Goal: Complete application form: Complete application form

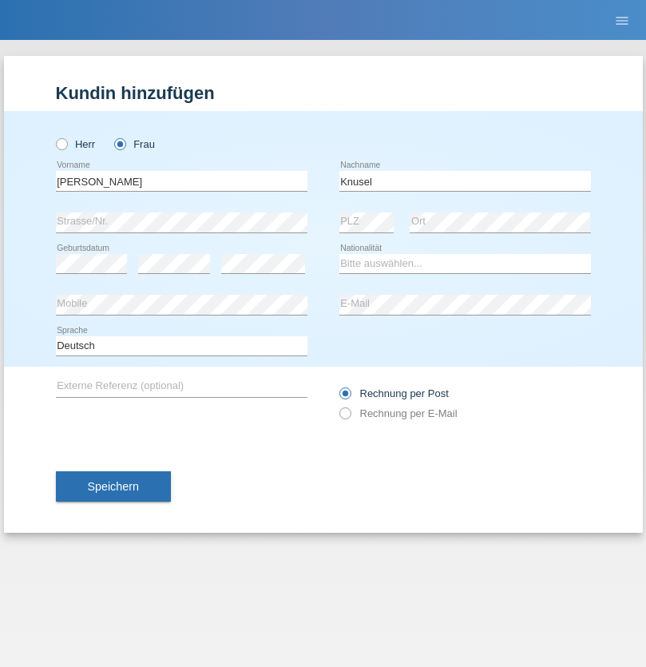
type input "Knusel"
select select "CH"
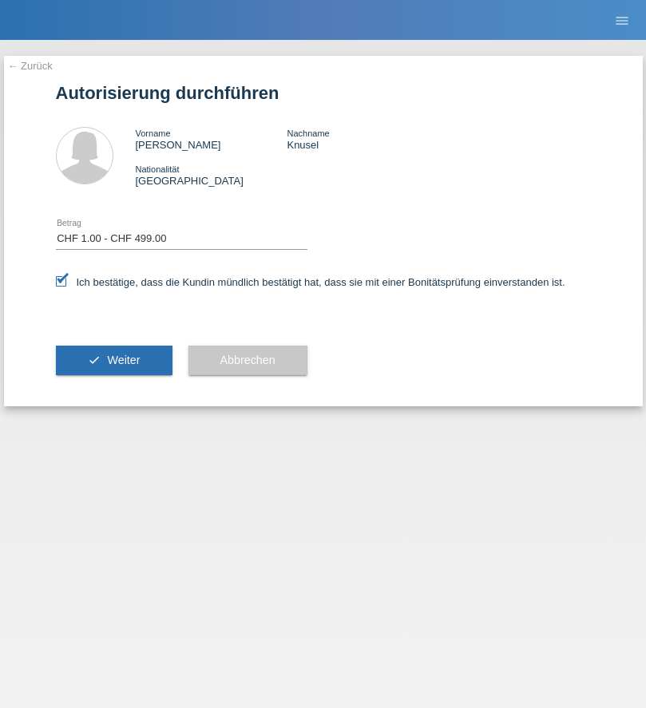
select select "1"
click at [113, 360] on span "Weiter" at bounding box center [123, 360] width 33 height 13
